Goal: Obtain resource: Download file/media

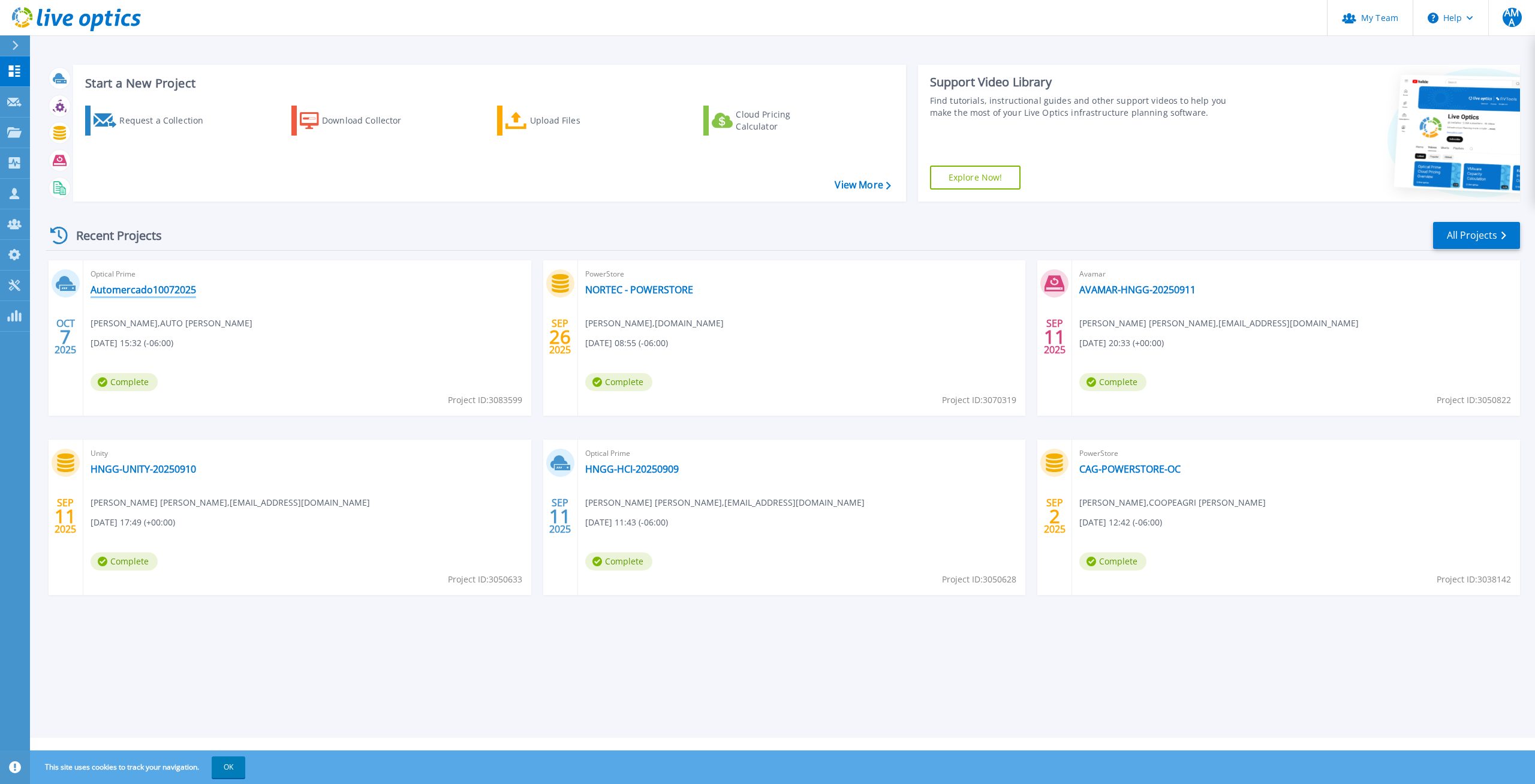
click at [125, 288] on link "Automercado10072025" at bounding box center [144, 289] width 106 height 12
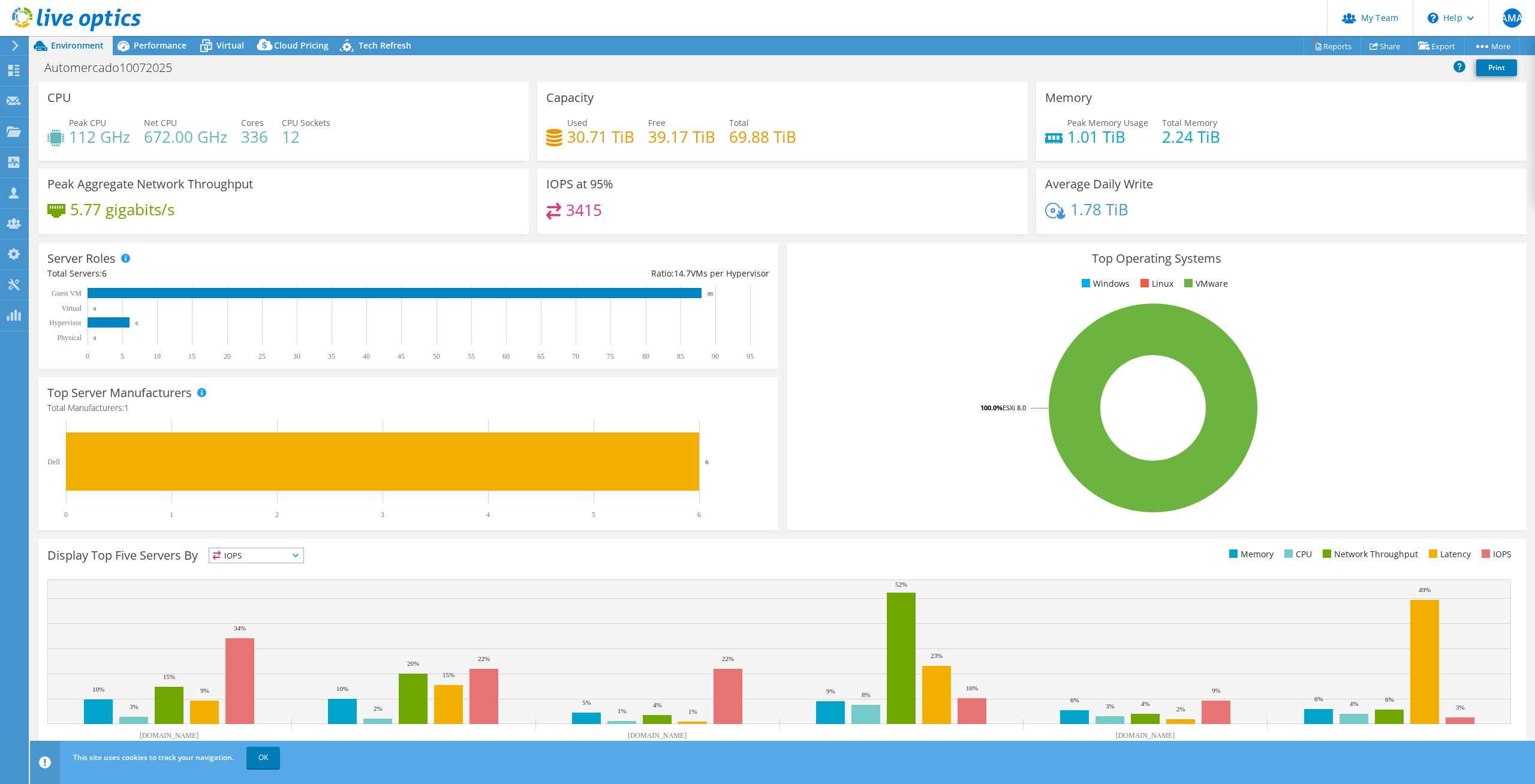
select select "USD"
click at [171, 45] on span "Performance" at bounding box center [161, 45] width 53 height 11
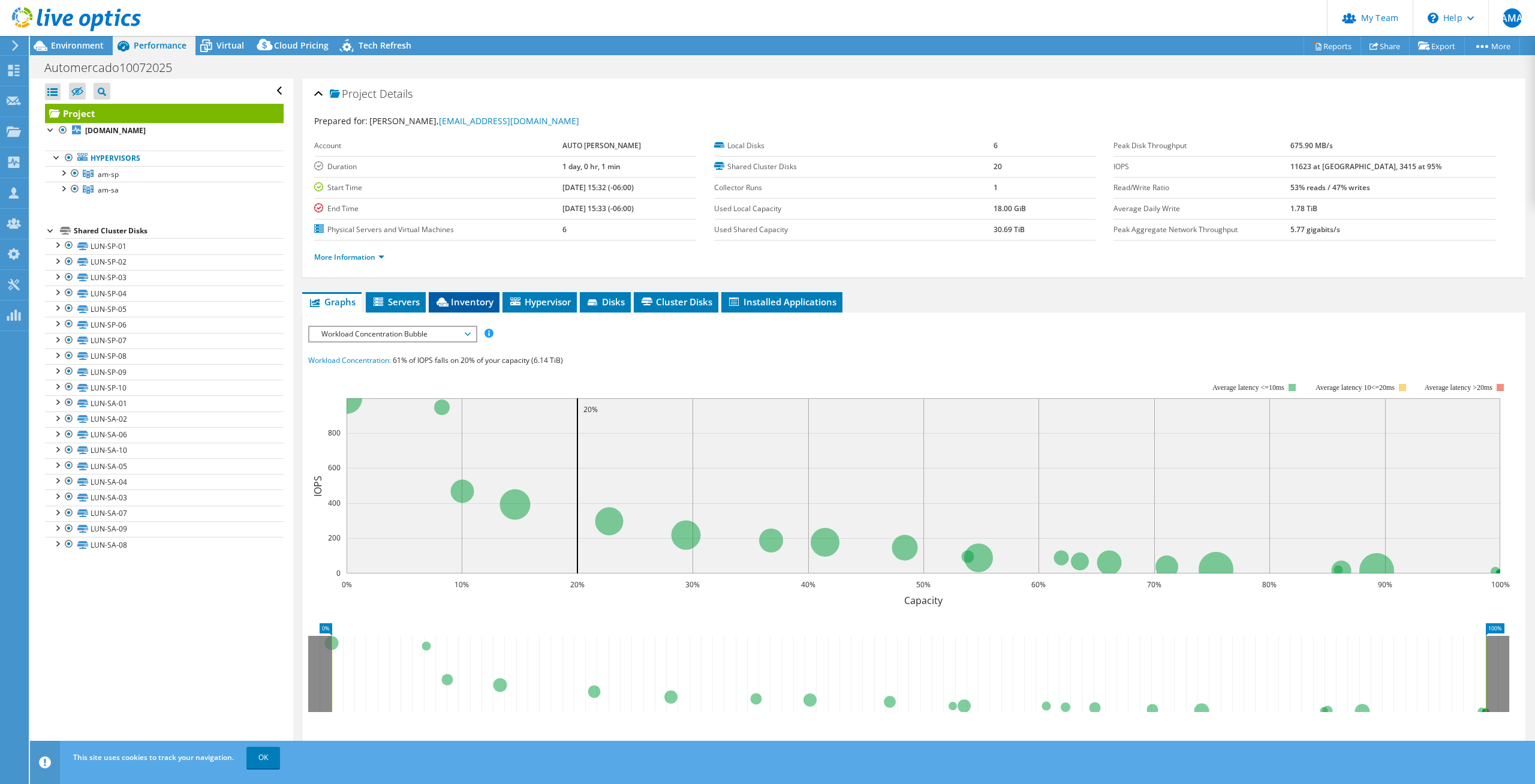
click at [452, 296] on span "Inventory" at bounding box center [464, 301] width 59 height 12
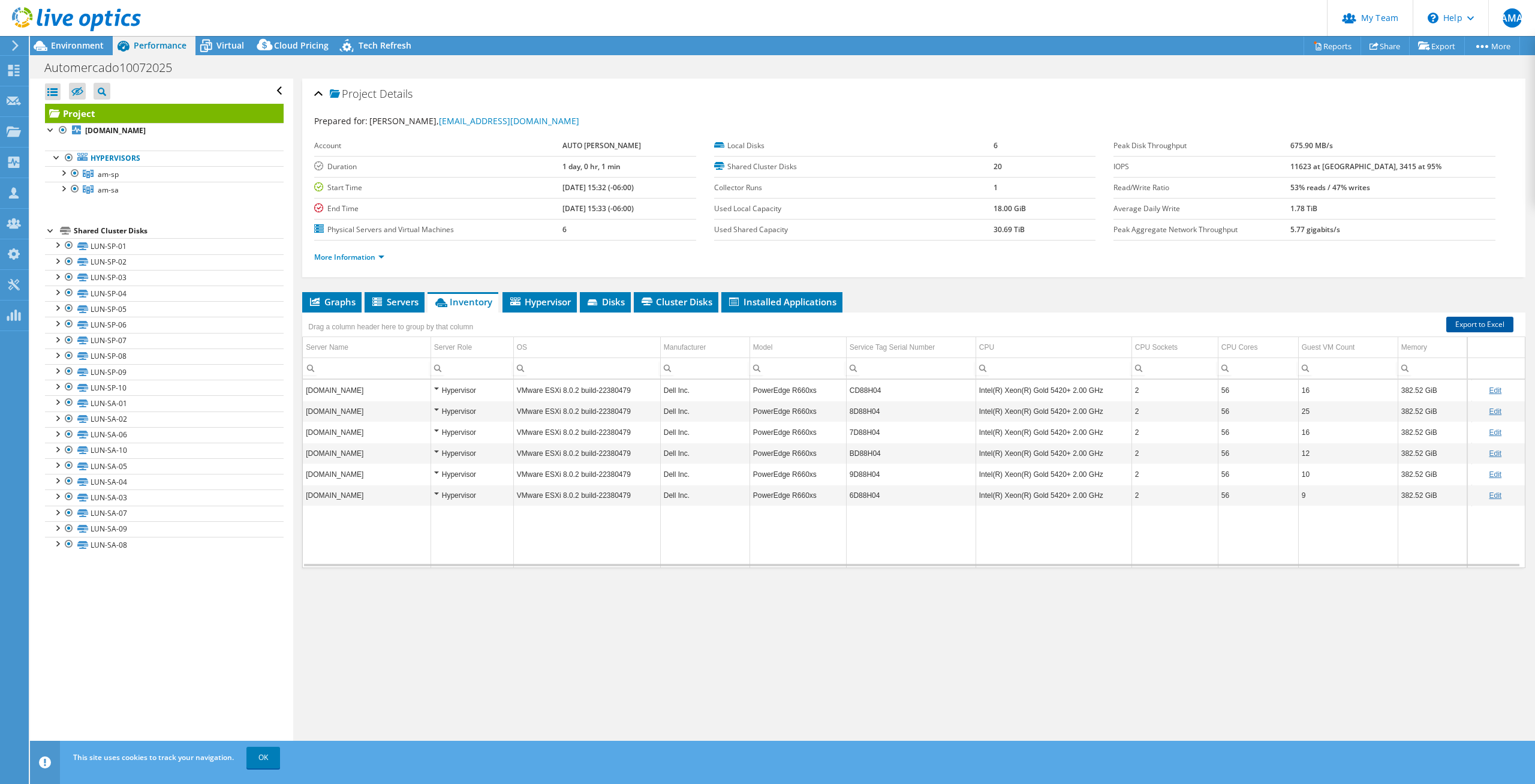
click at [1483, 327] on link "Export to Excel" at bounding box center [1479, 324] width 67 height 16
